Goal: Transaction & Acquisition: Purchase product/service

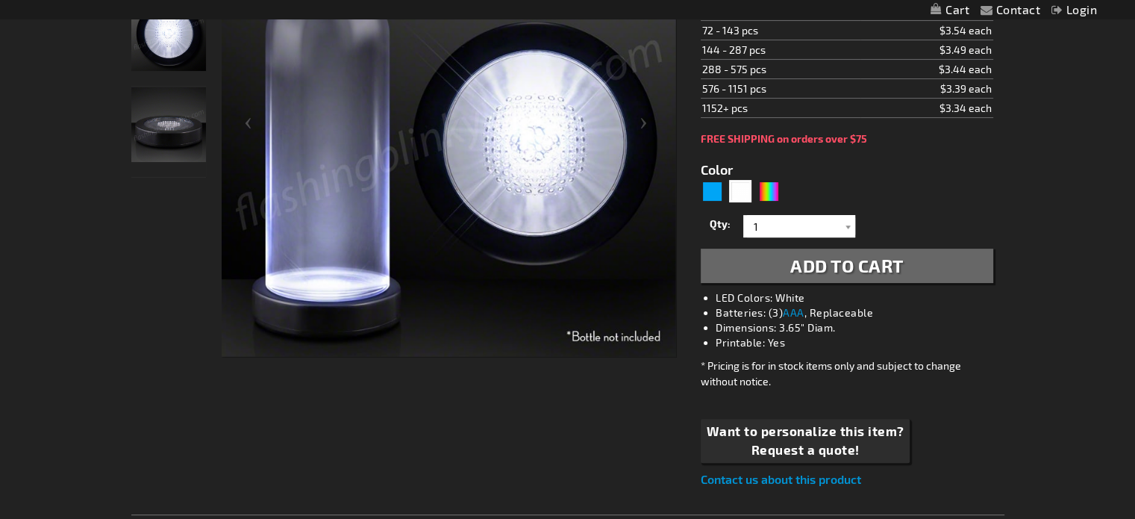
scroll to position [299, 0]
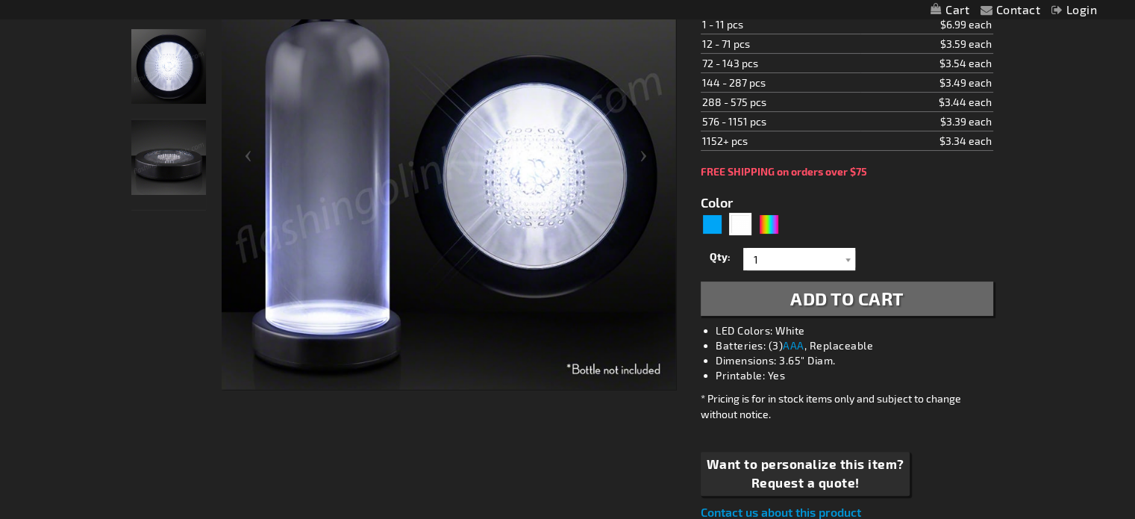
click at [176, 160] on img "LED White Light Up Bottle Bases Glorifier" at bounding box center [168, 157] width 75 height 75
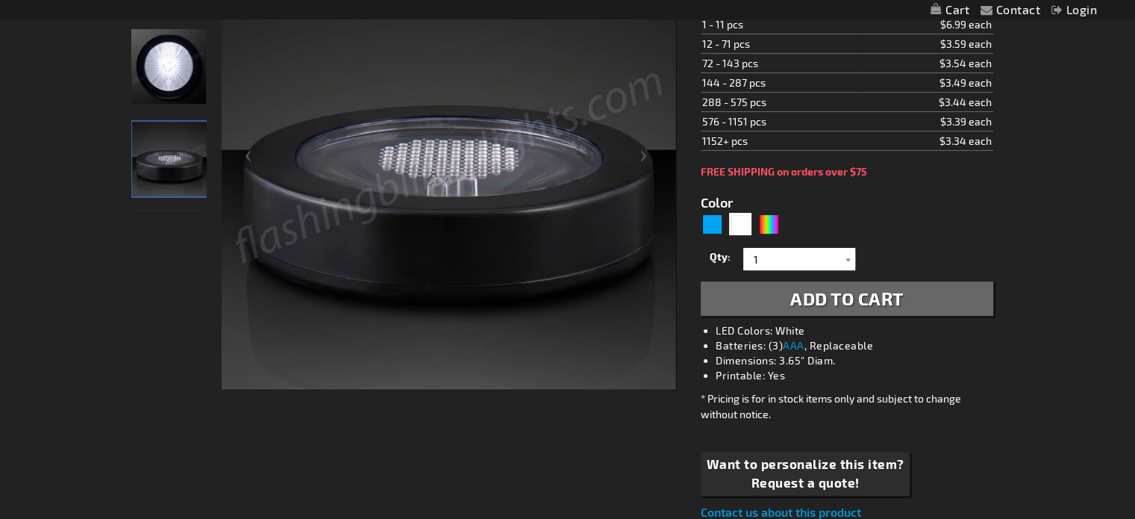
scroll to position [224, 0]
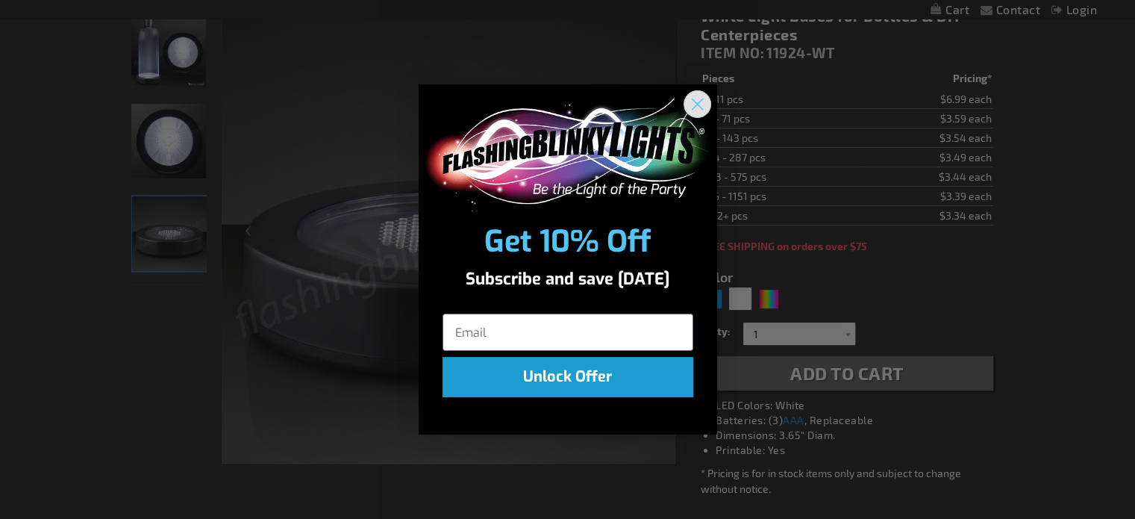
click at [699, 98] on circle "Close dialog" at bounding box center [697, 104] width 25 height 25
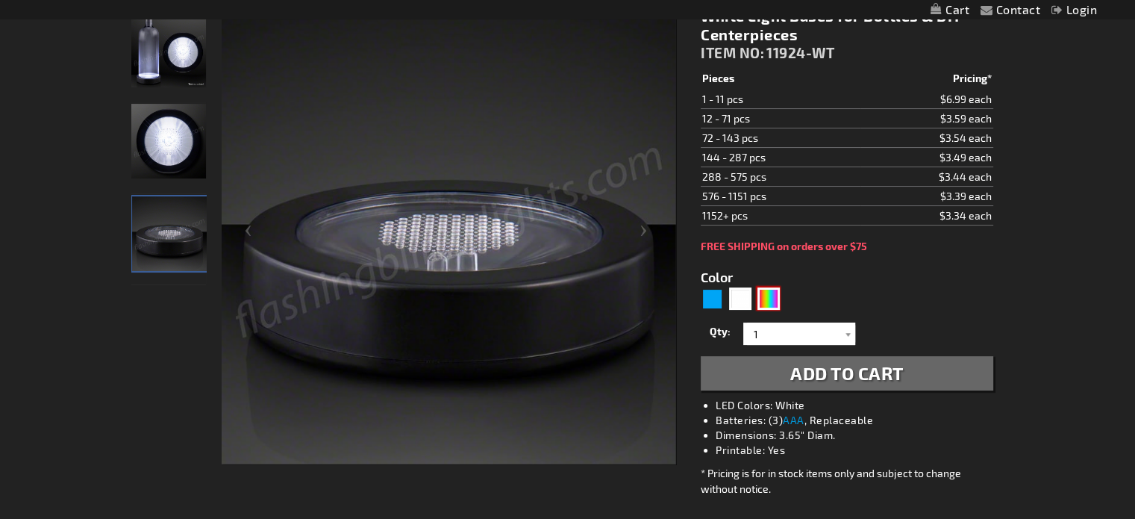
click at [761, 289] on div "Multicolor" at bounding box center [769, 298] width 22 height 22
type input "5659"
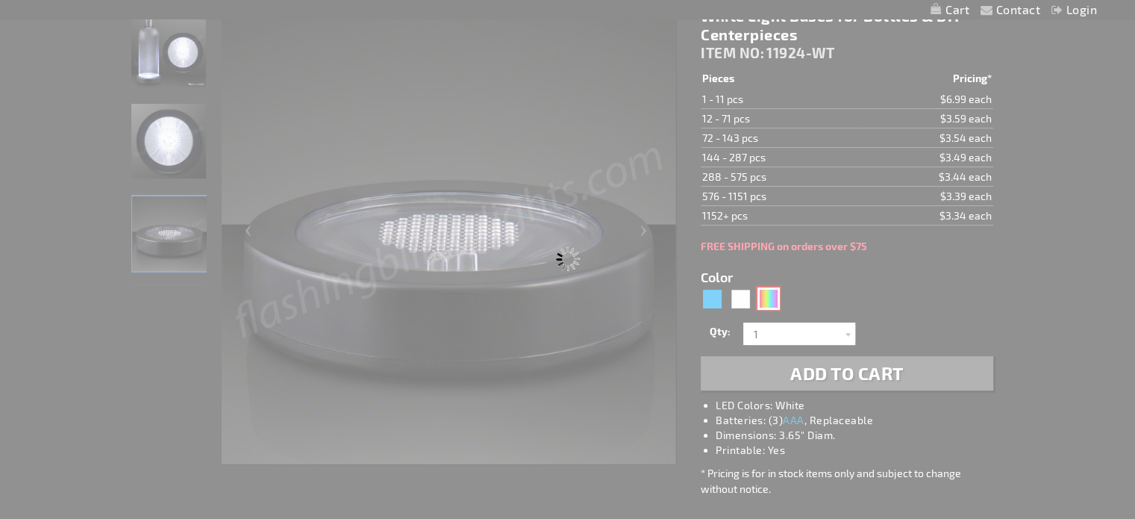
type input "11924-MLT"
type input "Customize - Slow Color Change LED Vase Base Up Lighting - ITEM NO: 11924-MLT"
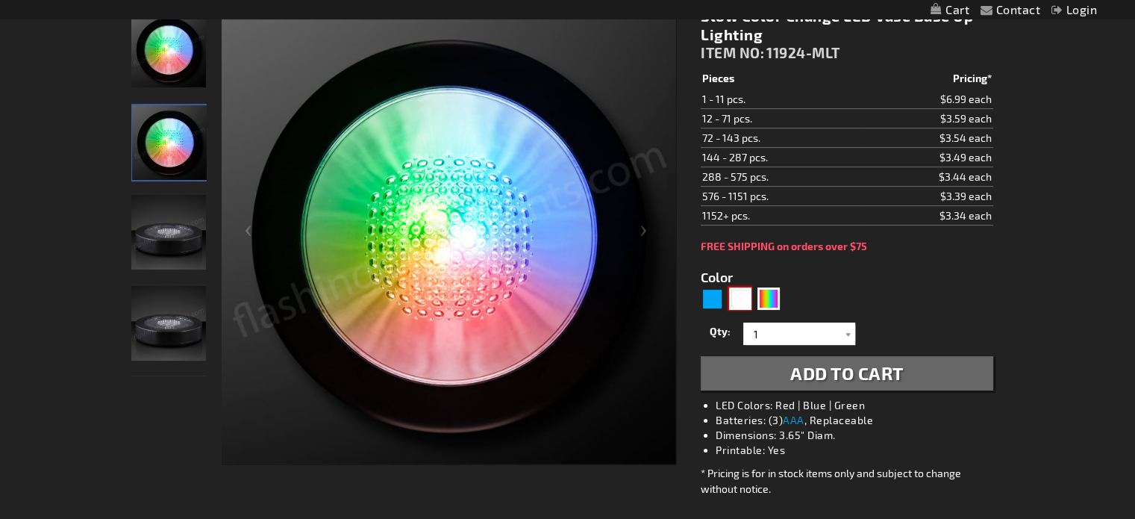
click at [745, 299] on div "White" at bounding box center [740, 298] width 22 height 22
type input "5646"
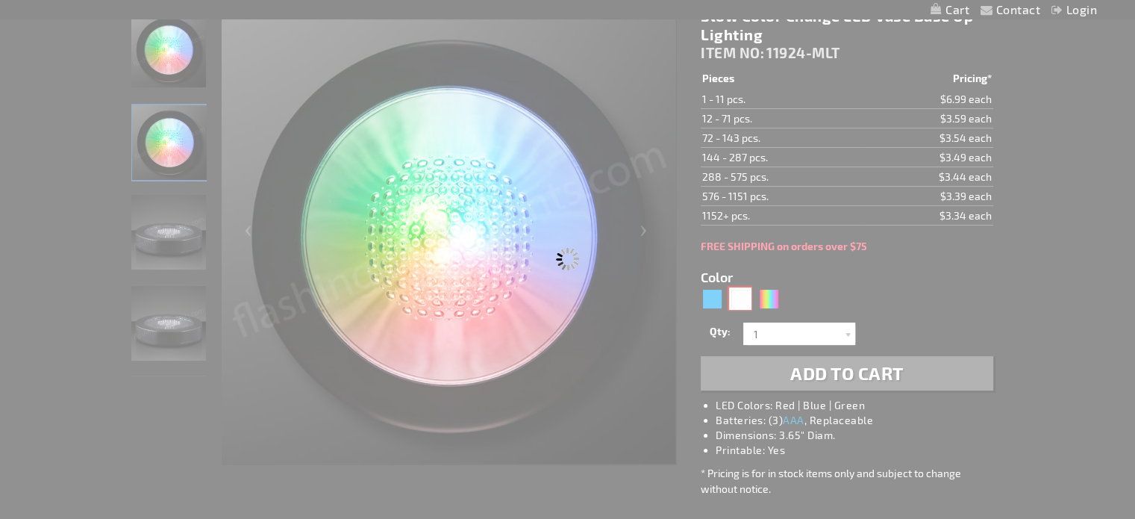
type input "11924-WT"
type input "Customize - White Light Bases for Bottles &amp; DIY Centerpieces - ITEM NO: 119…"
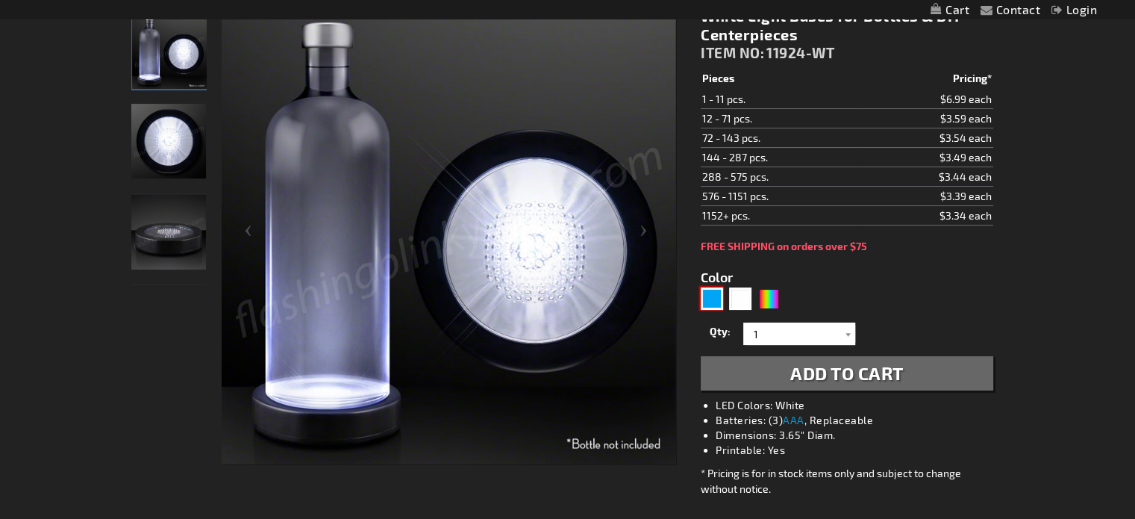
click at [714, 295] on div "Blue" at bounding box center [712, 298] width 22 height 22
type input "5629"
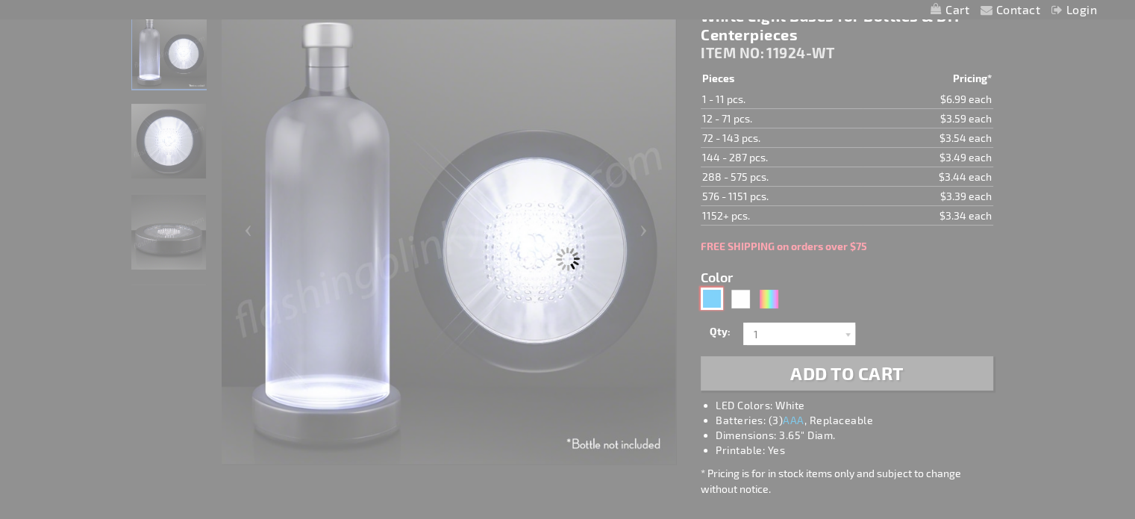
type input "11924-BL"
type input "Customize - Blue LED Base for Vase Lights &amp; Bottle Lighting - ITEM NO: 1192…"
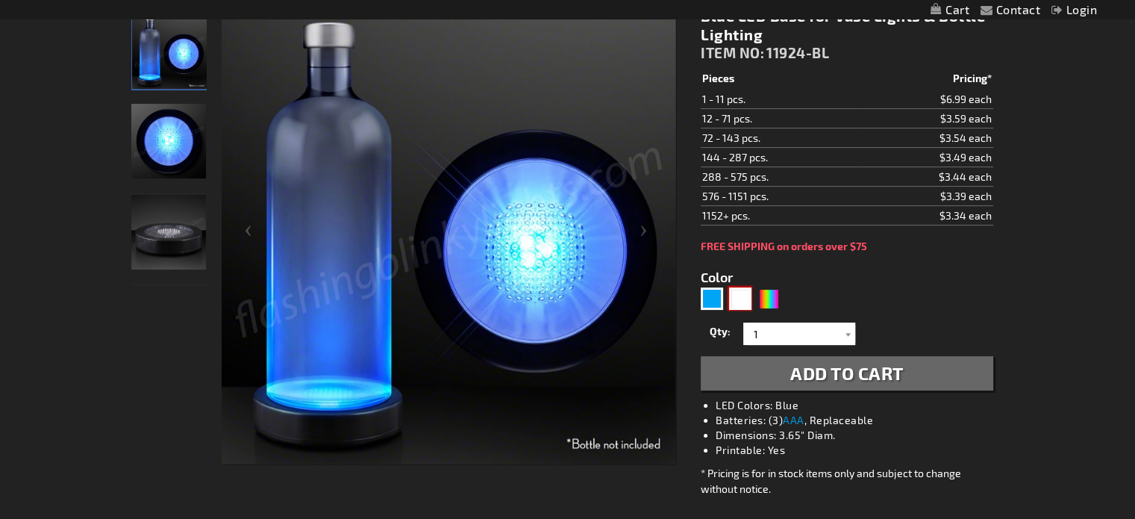
click at [745, 302] on div "White" at bounding box center [740, 298] width 22 height 22
type input "5646"
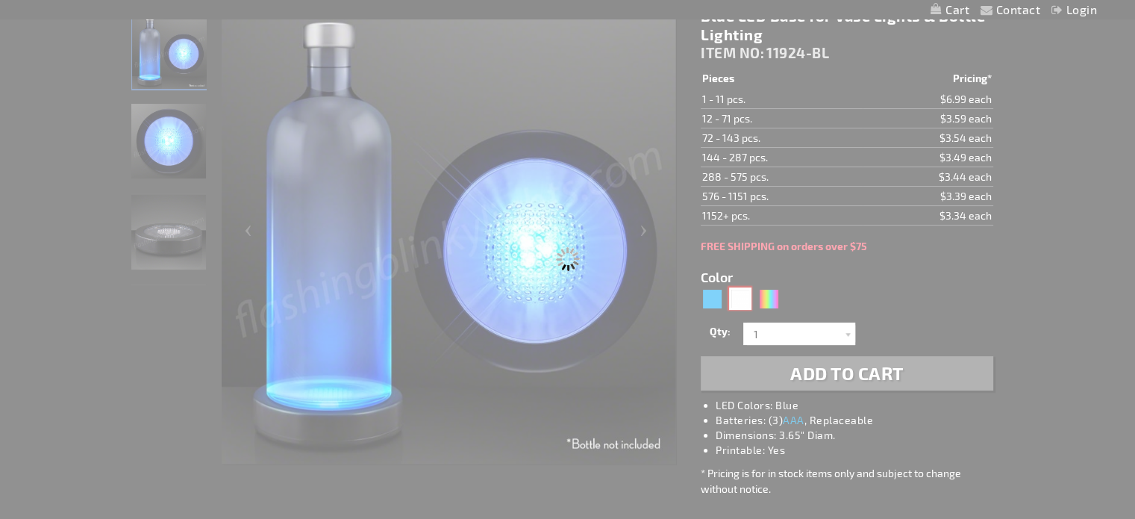
type input "11924-WT"
type input "Customize - White Light Bases for Bottles &amp; DIY Centerpieces - ITEM NO: 119…"
